Goal: Check status: Check status

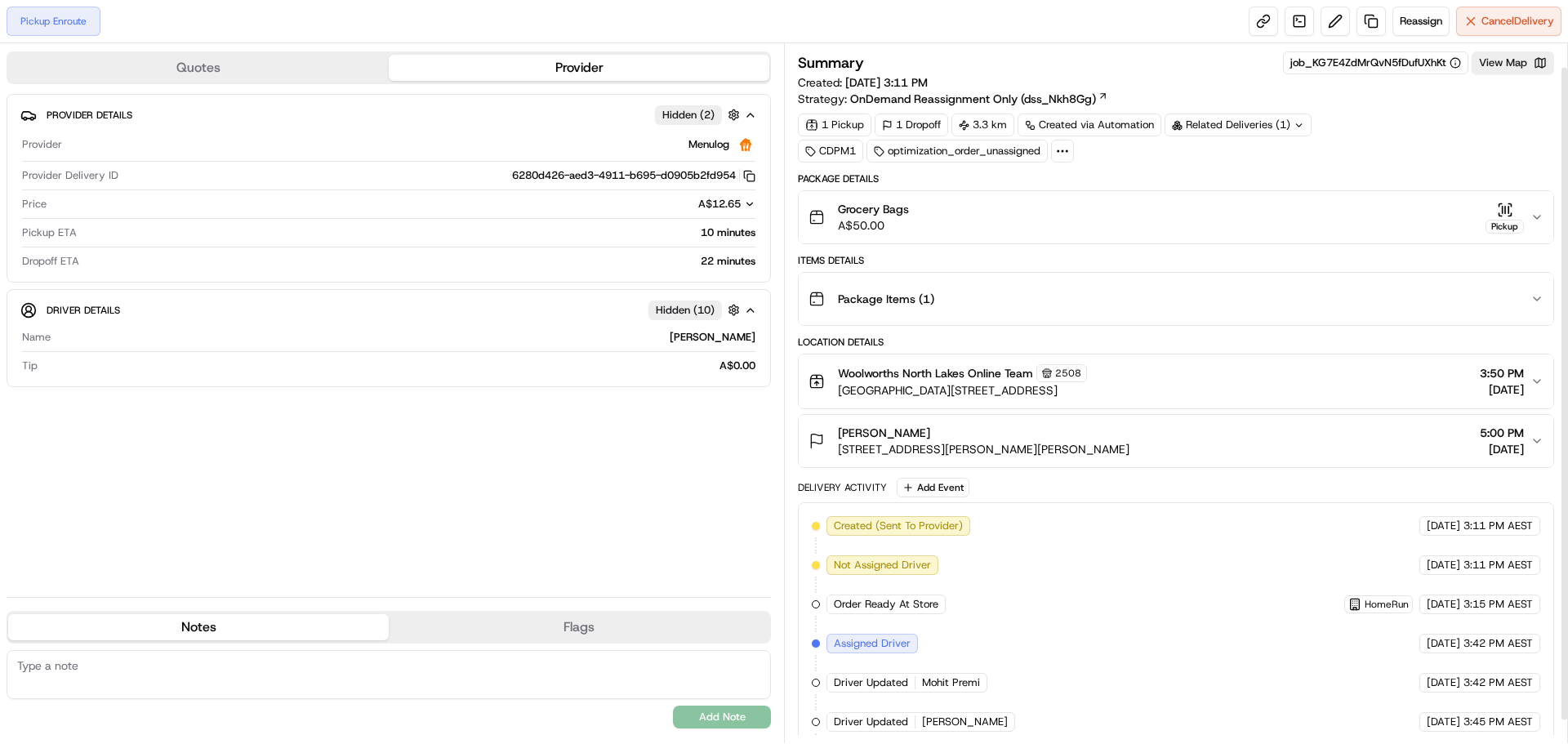
scroll to position [50, 0]
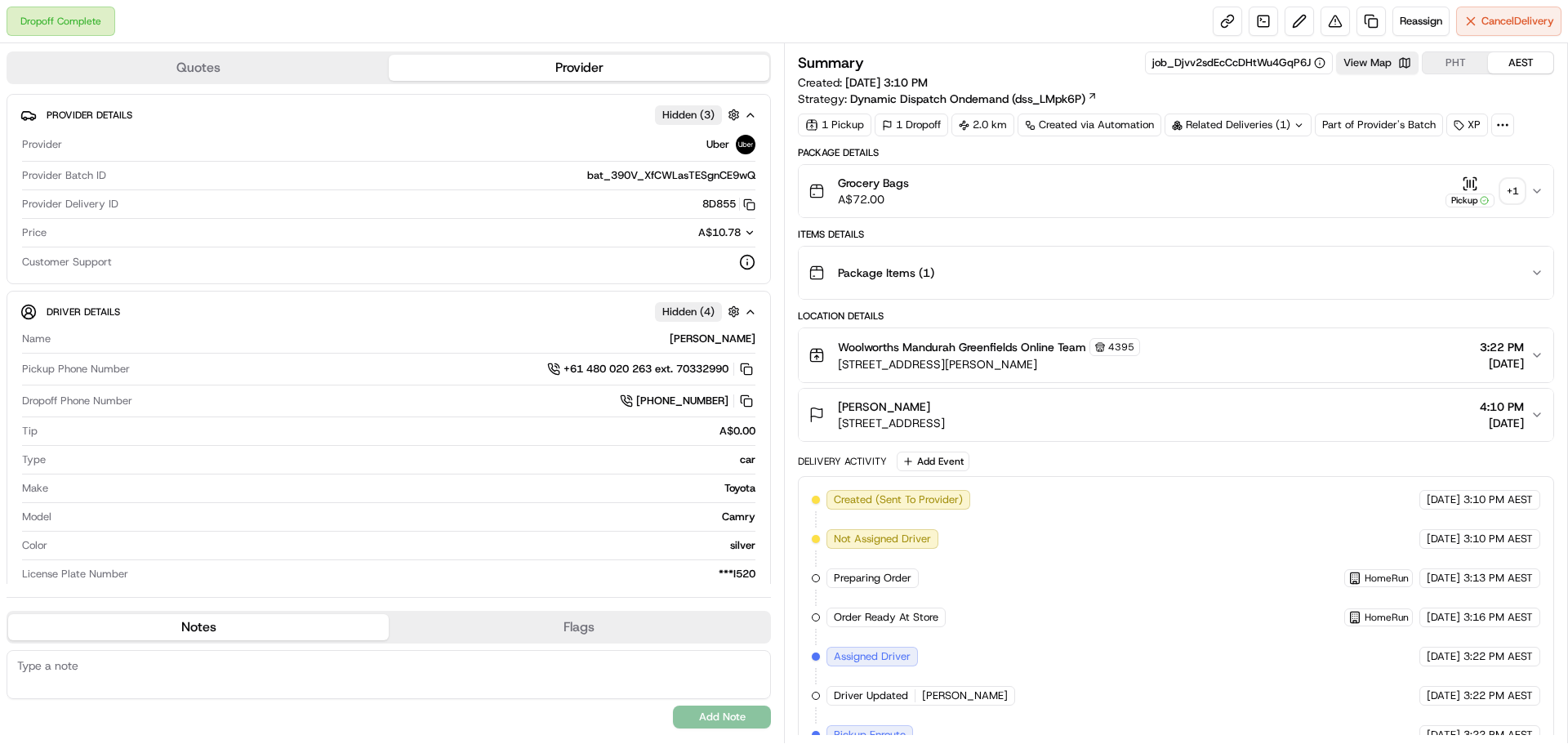
click at [1514, 195] on div "+ 1" at bounding box center [1512, 190] width 23 height 23
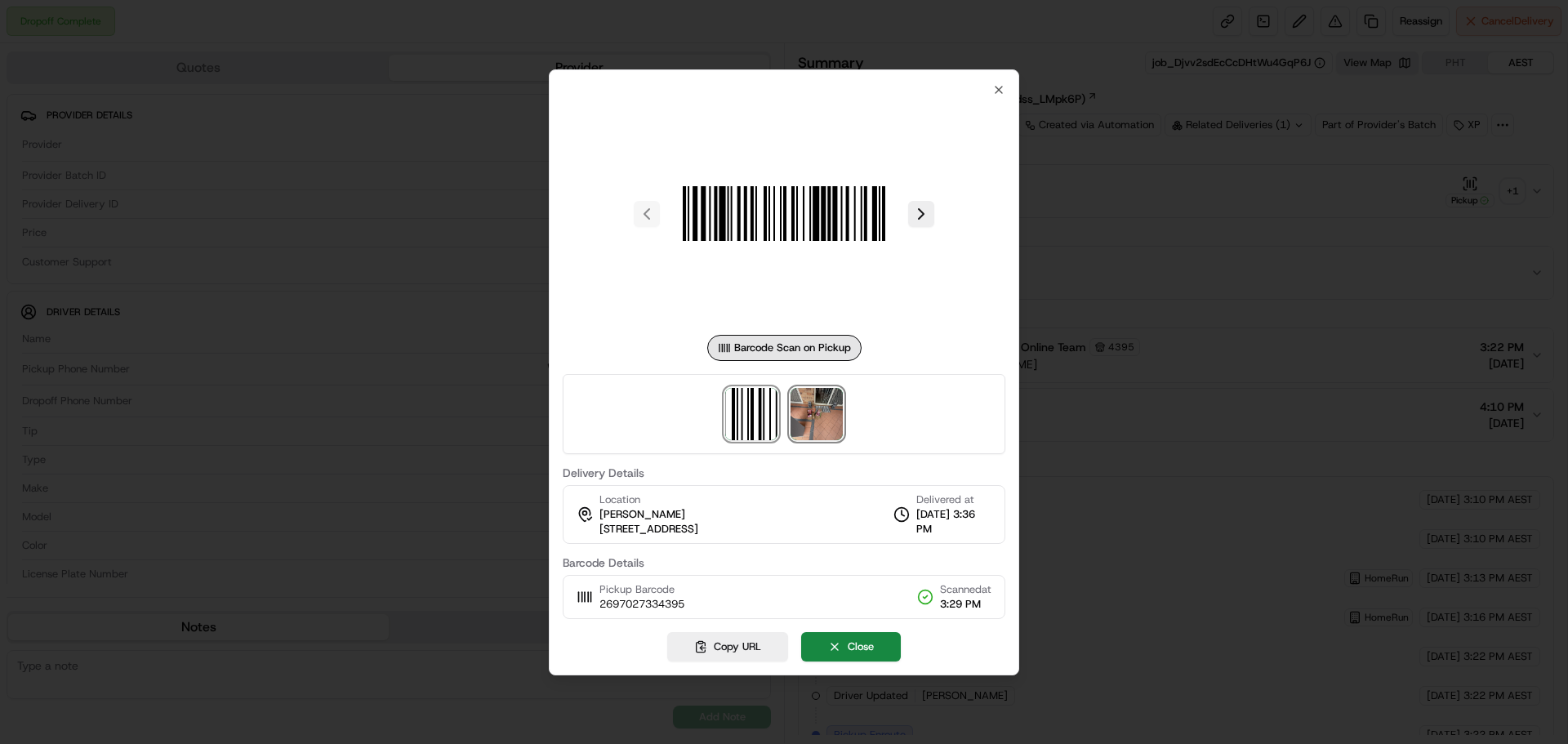
click at [808, 428] on img at bounding box center [817, 414] width 53 height 53
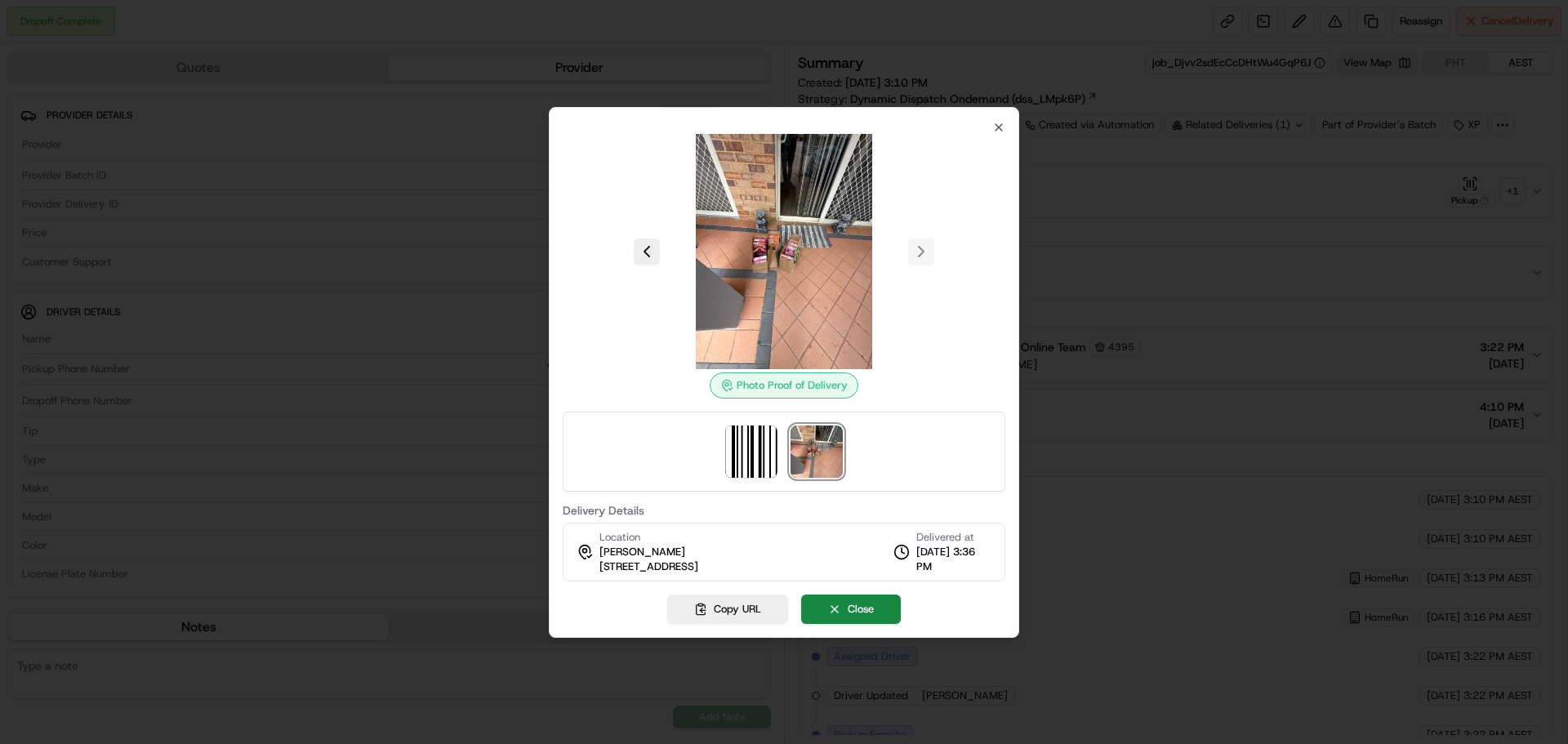
click at [1234, 296] on div at bounding box center [784, 372] width 1568 height 744
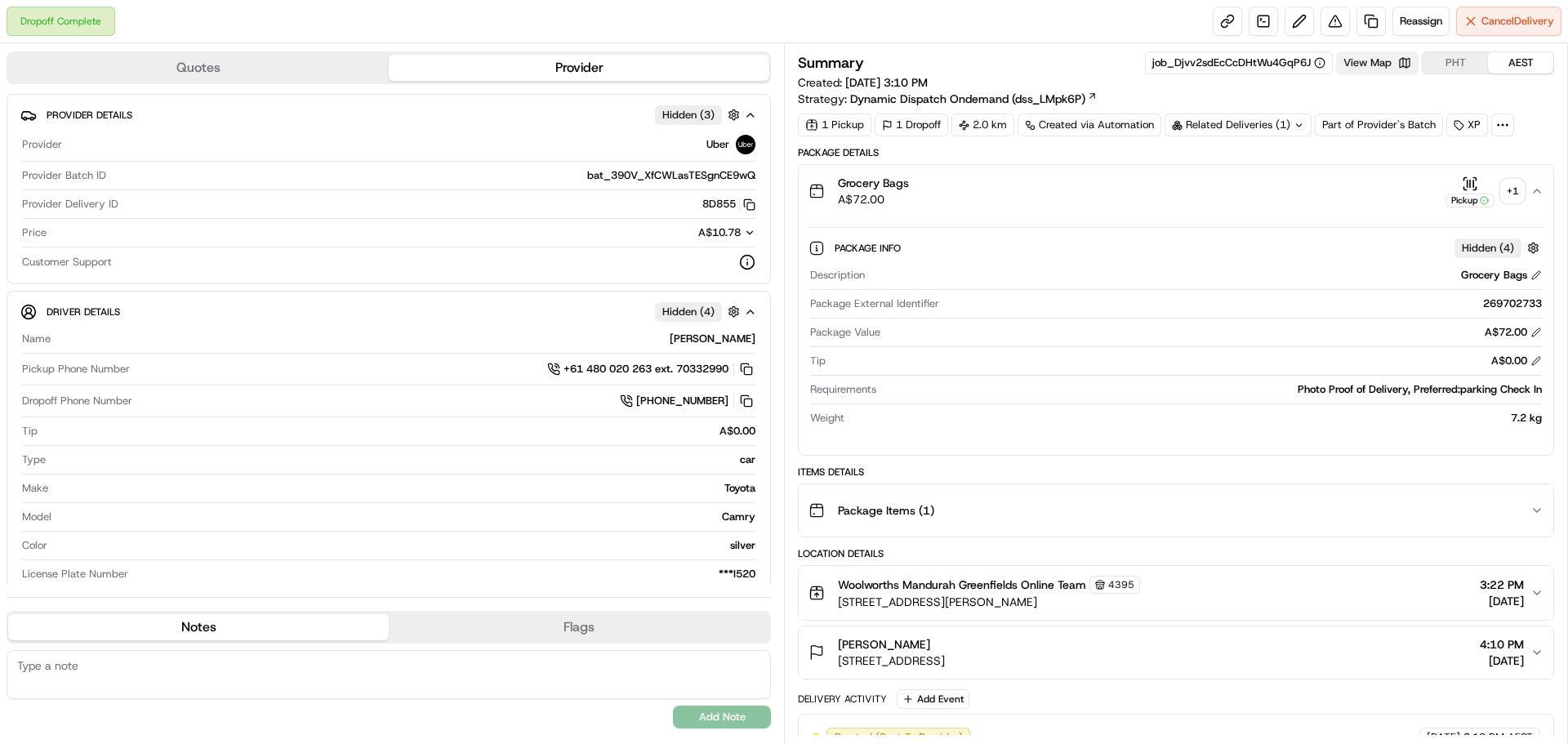
click at [1366, 67] on button "View Map" at bounding box center [1377, 63] width 82 height 23
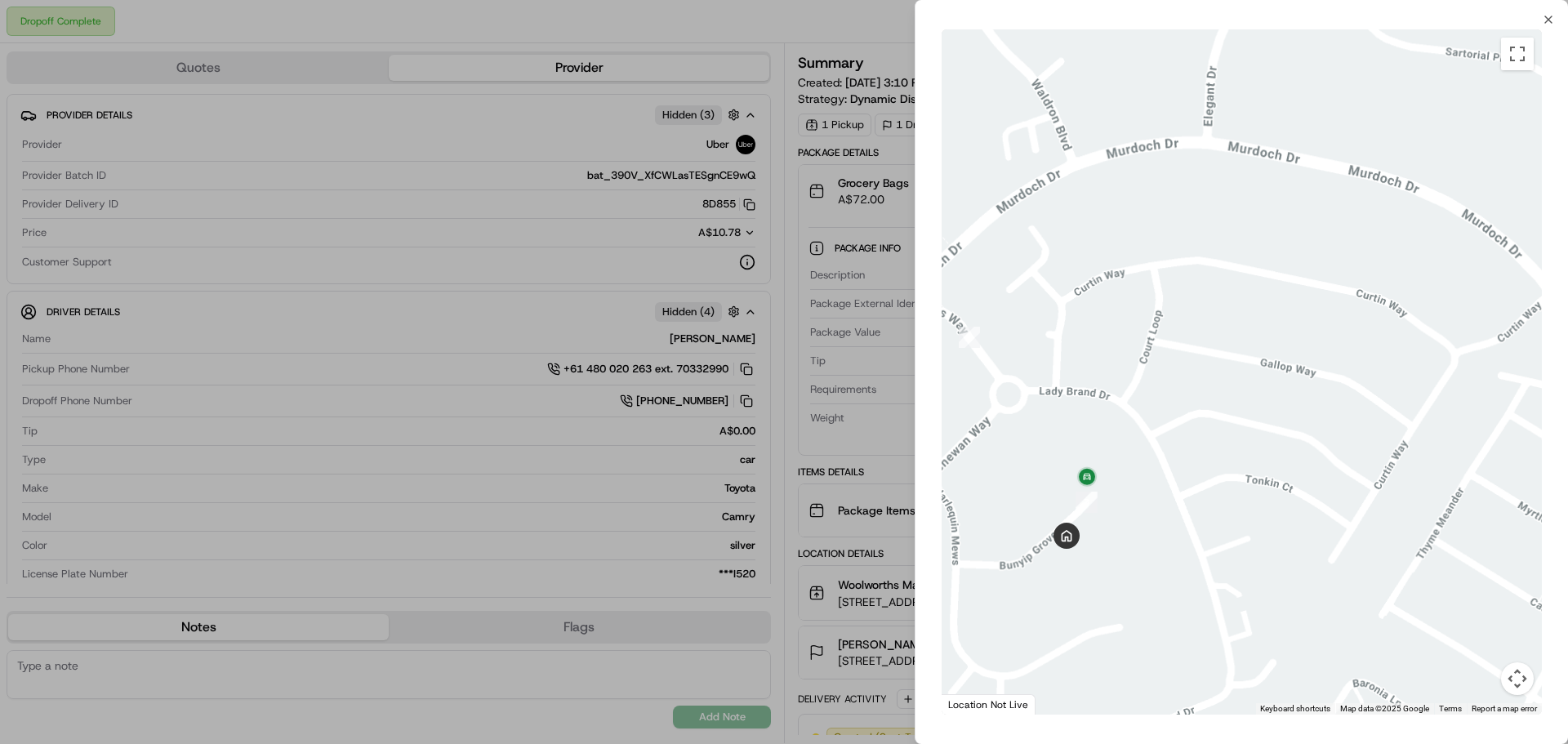
drag, startPoint x: 1100, startPoint y: 484, endPoint x: 1370, endPoint y: 222, distance: 376.2
click at [1409, 190] on div at bounding box center [1241, 372] width 601 height 685
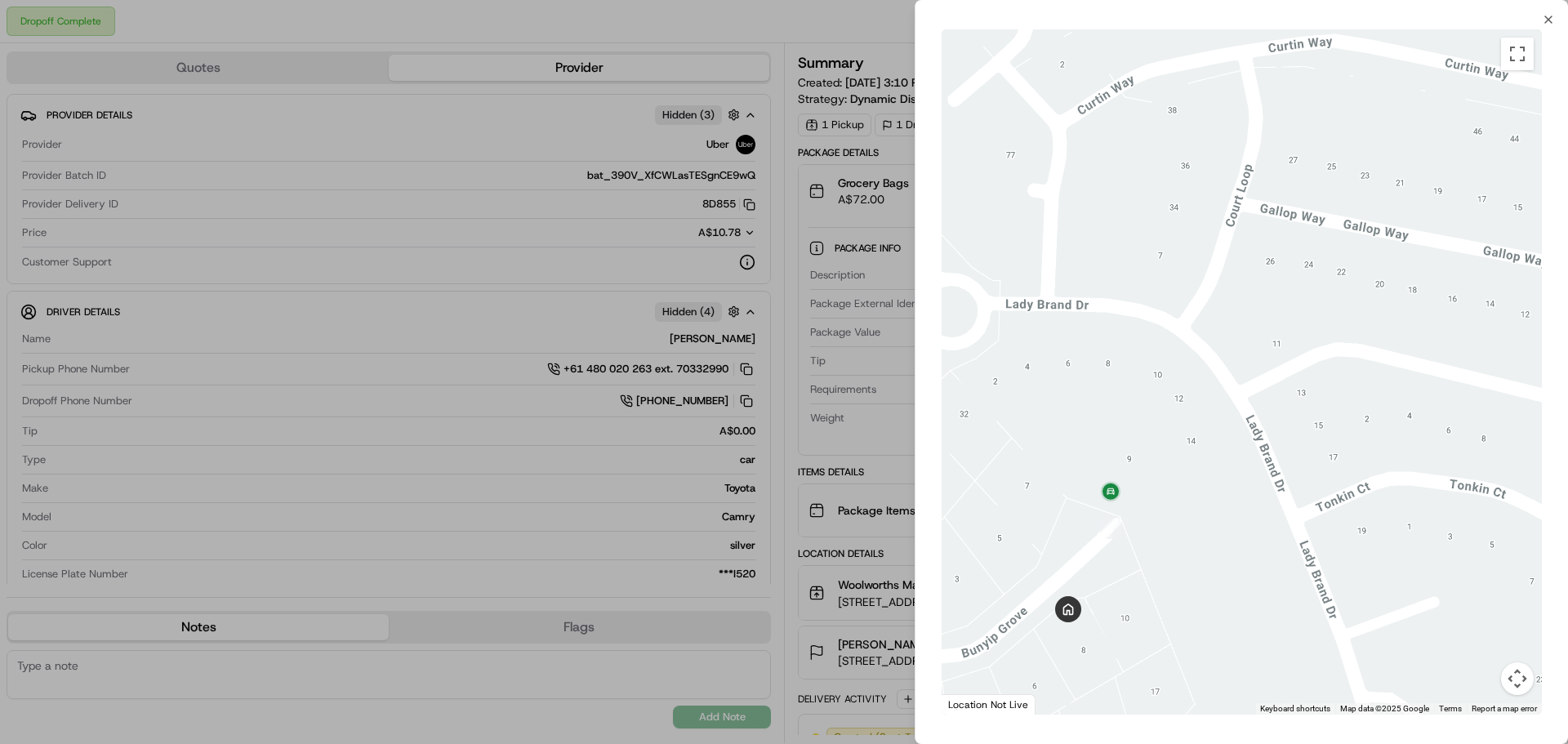
drag, startPoint x: 1082, startPoint y: 411, endPoint x: 1140, endPoint y: 263, distance: 159.0
click at [1140, 263] on div at bounding box center [1241, 372] width 601 height 685
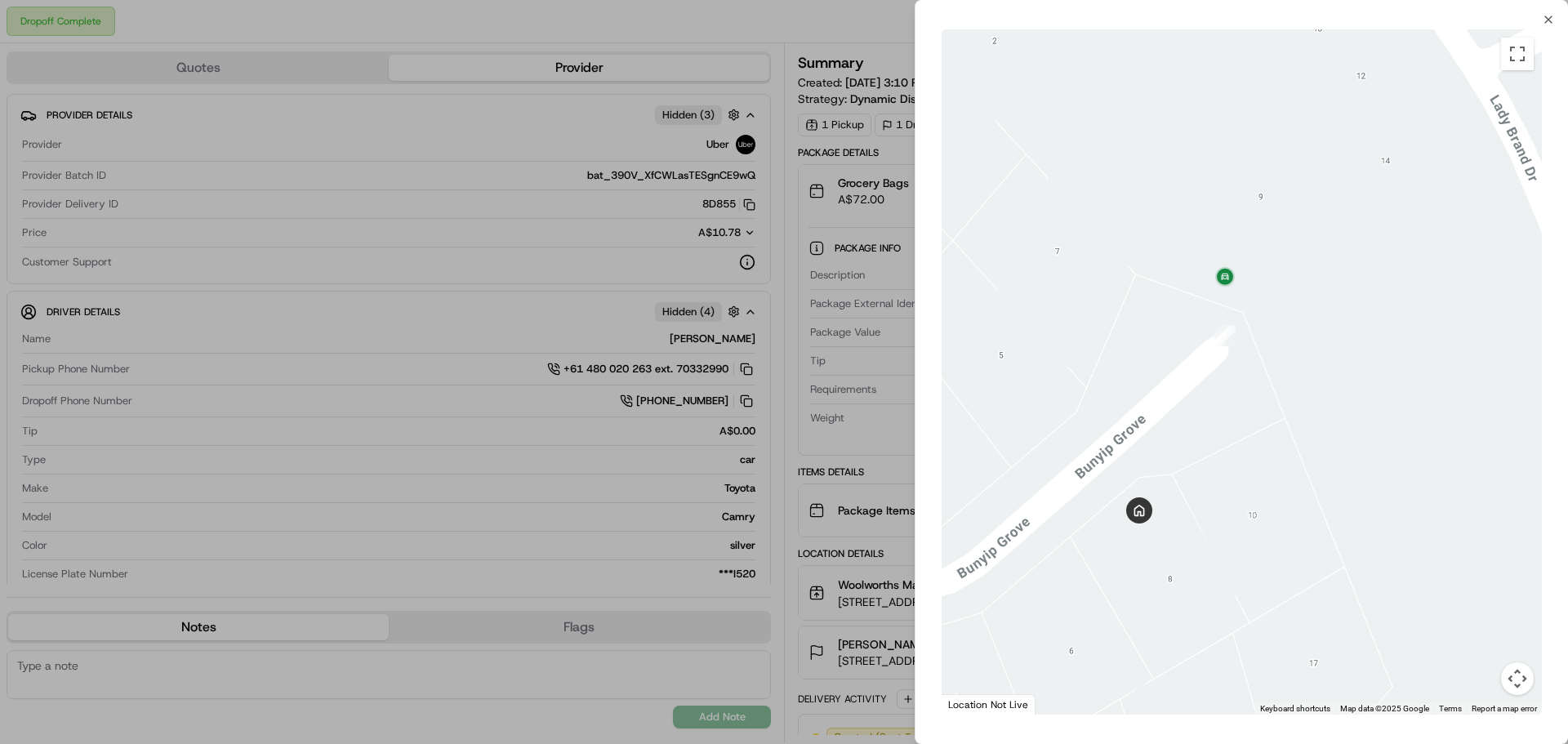
click at [768, 516] on div at bounding box center [784, 372] width 1568 height 744
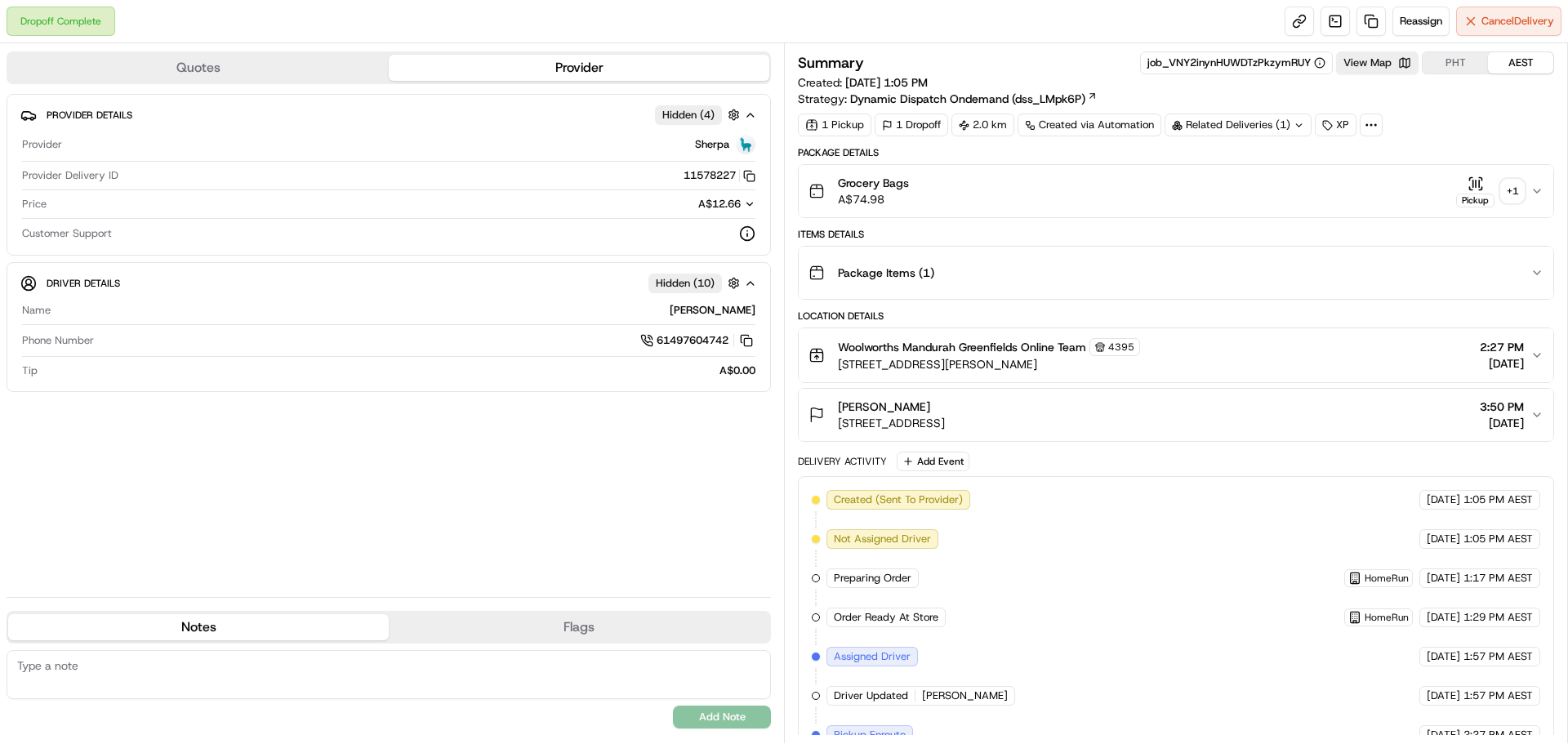
click at [1507, 196] on div "+ 1" at bounding box center [1512, 190] width 23 height 23
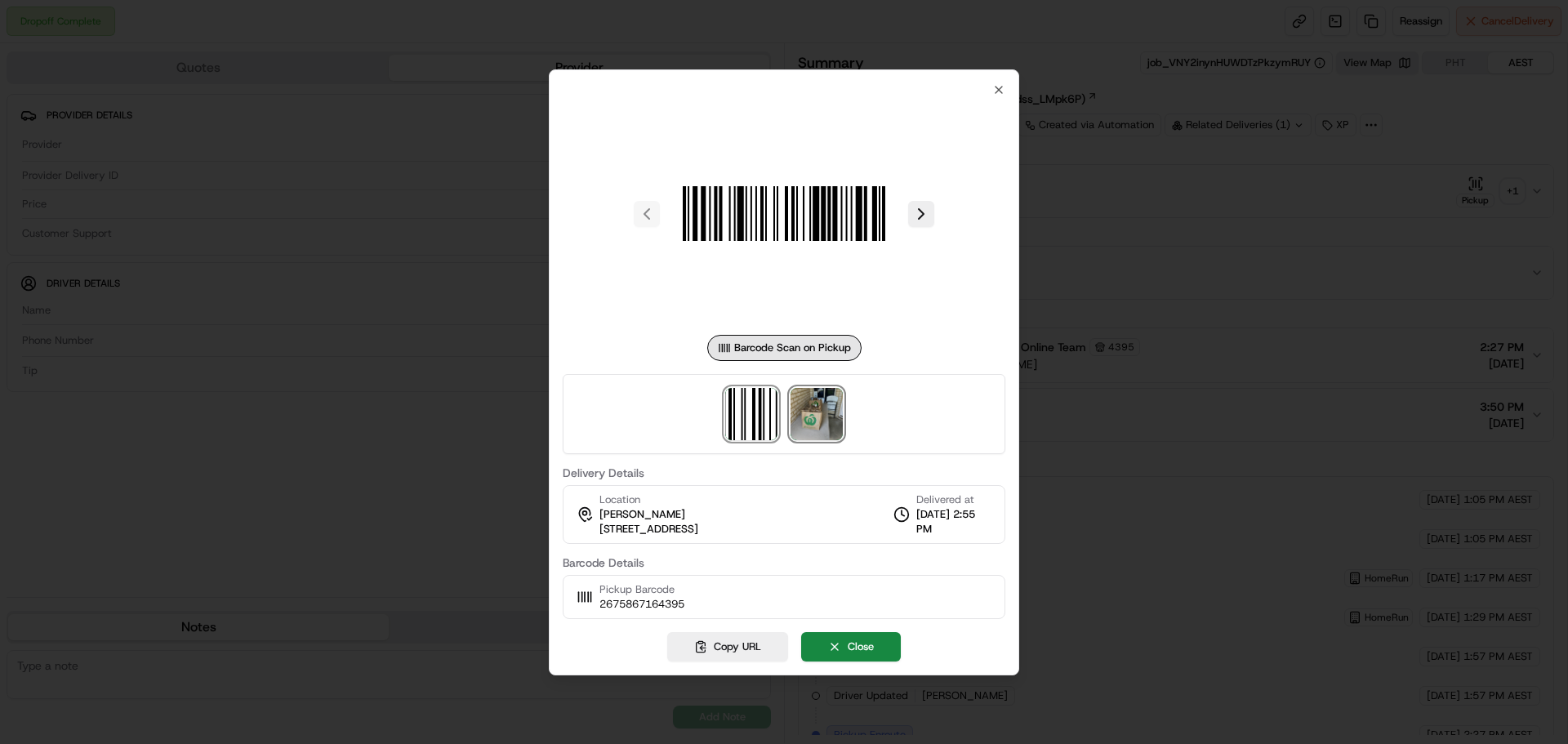
click at [803, 413] on img at bounding box center [817, 414] width 53 height 53
click at [1109, 206] on div at bounding box center [784, 372] width 1568 height 744
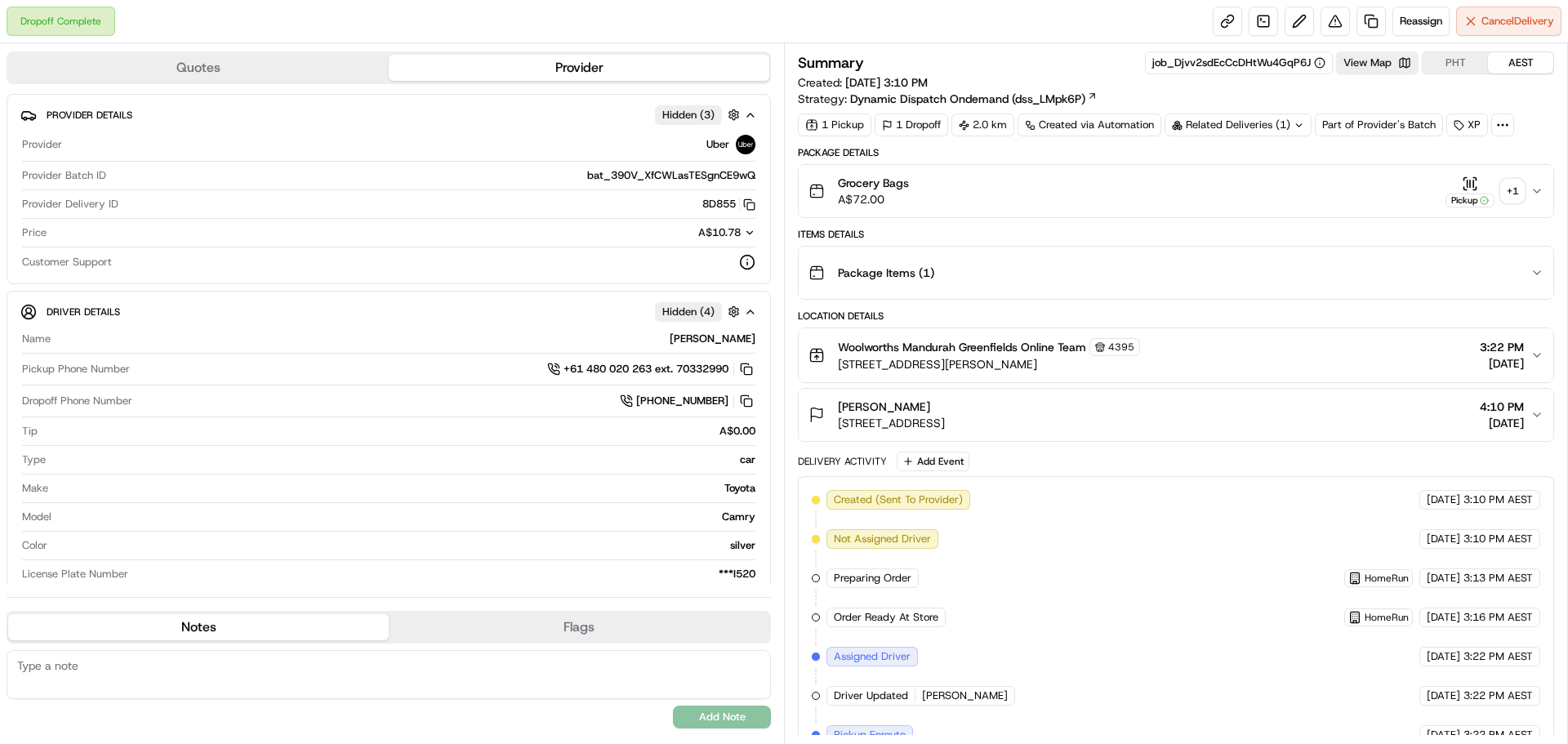
click at [1518, 175] on button "Grocery Bags A$72.00 Pickup + 1" at bounding box center [1176, 191] width 755 height 53
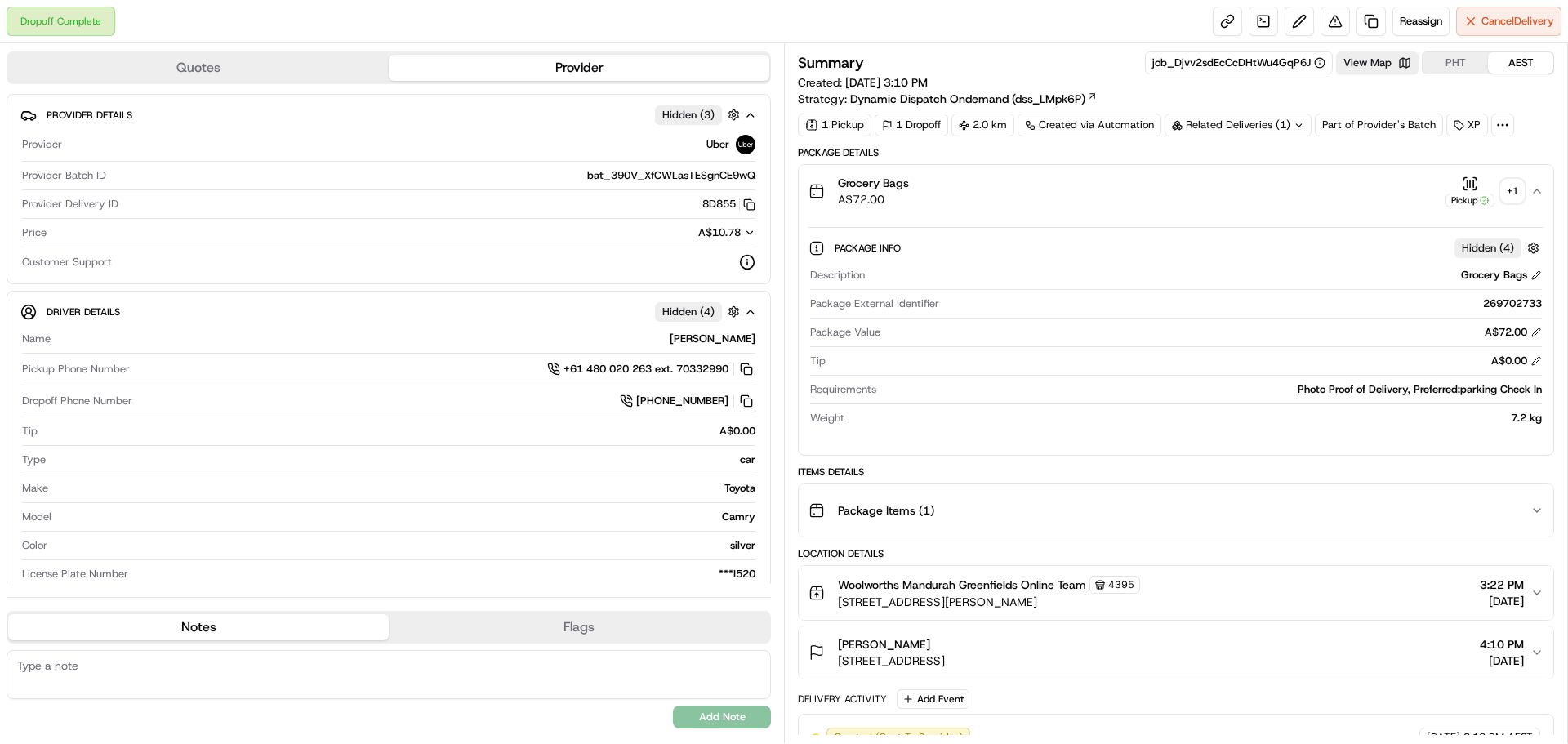
click at [1516, 189] on div "+ 1" at bounding box center [1512, 190] width 23 height 23
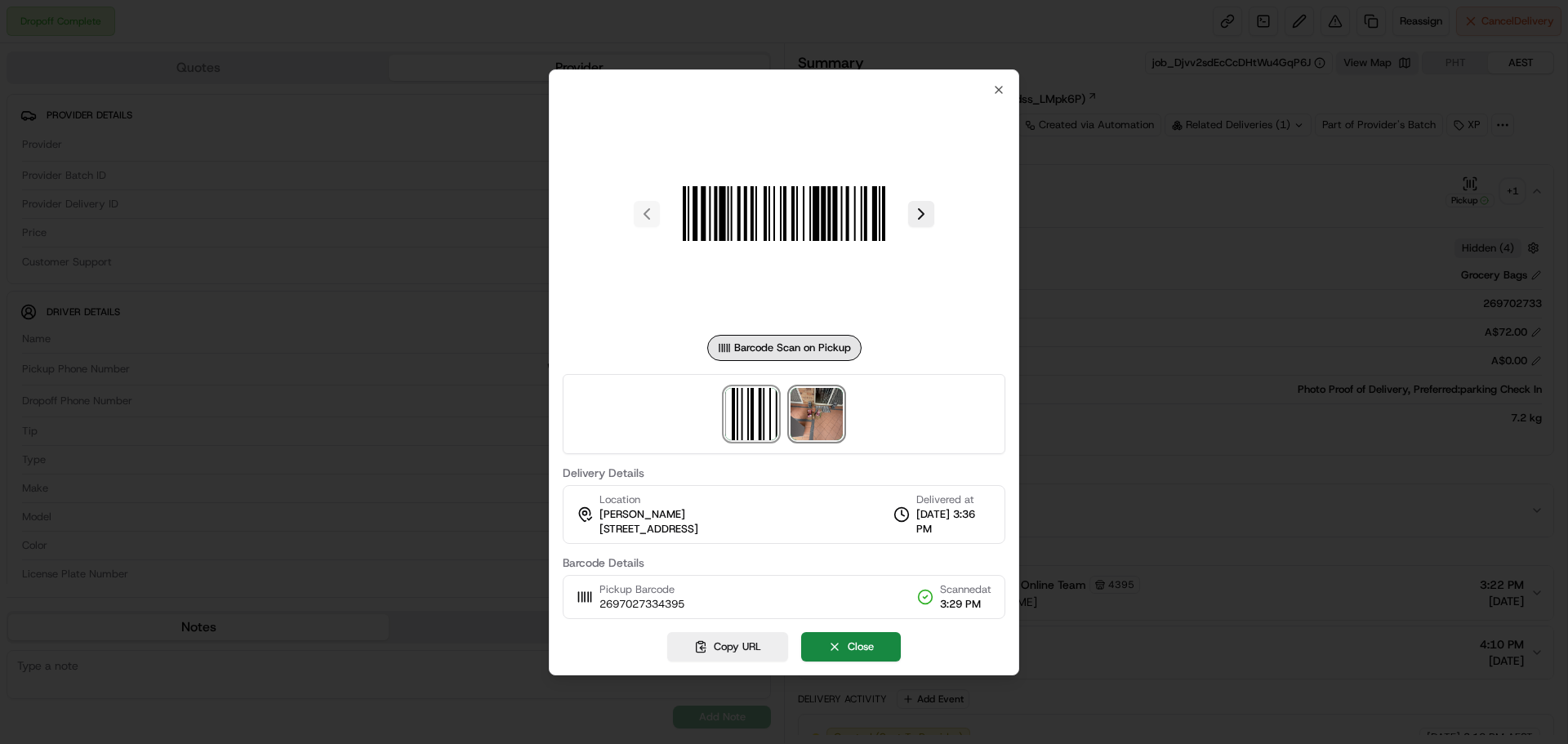
click at [809, 419] on img at bounding box center [817, 414] width 53 height 53
